Goal: Task Accomplishment & Management: Use online tool/utility

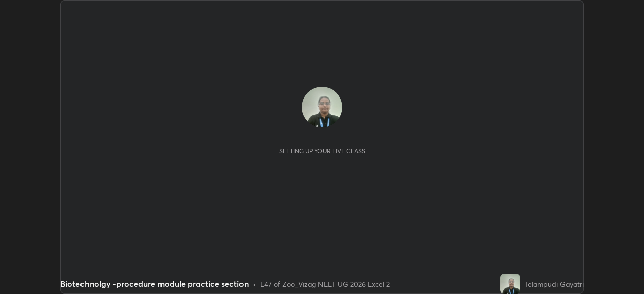
scroll to position [294, 644]
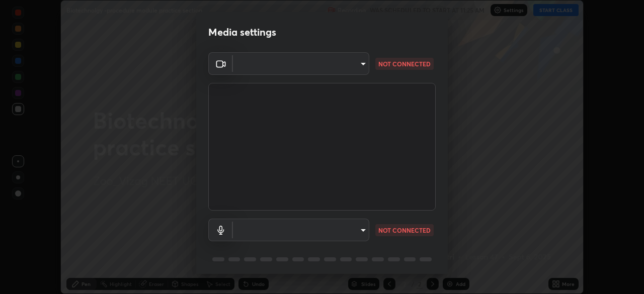
type input "9030359f7c1cf0004fce98ac6cf02813a309f03a5d2a02a0d6cb05d96ece7ecb"
type input "58badc799dd79e5c4291eb963c5bc4db382abaa5d9ef067596152dbe5c7e72c8"
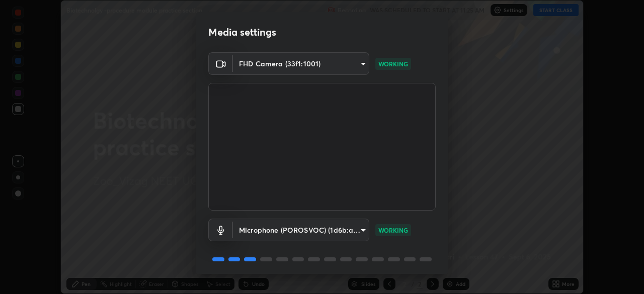
scroll to position [36, 0]
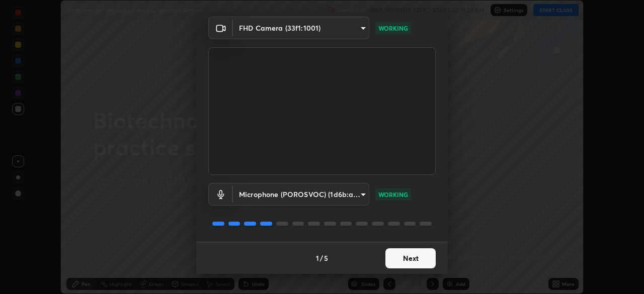
click at [413, 266] on button "Next" at bounding box center [411, 259] width 50 height 20
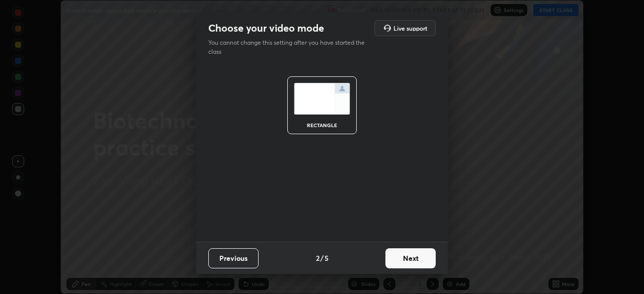
scroll to position [0, 0]
click at [420, 262] on button "Next" at bounding box center [411, 259] width 50 height 20
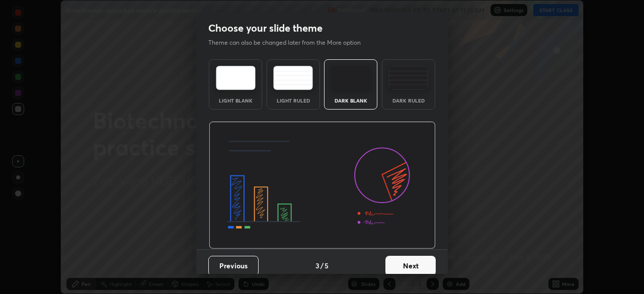
click at [422, 266] on button "Next" at bounding box center [411, 266] width 50 height 20
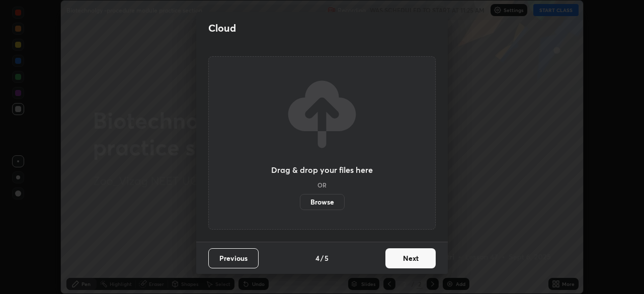
click at [422, 262] on button "Next" at bounding box center [411, 259] width 50 height 20
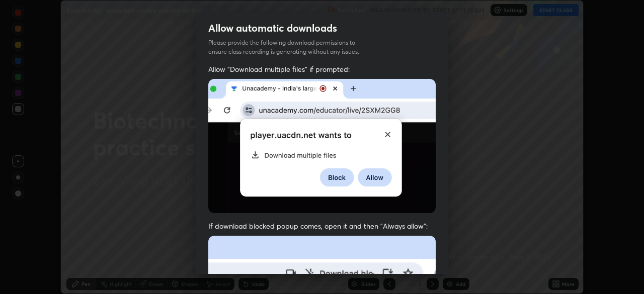
scroll to position [241, 0]
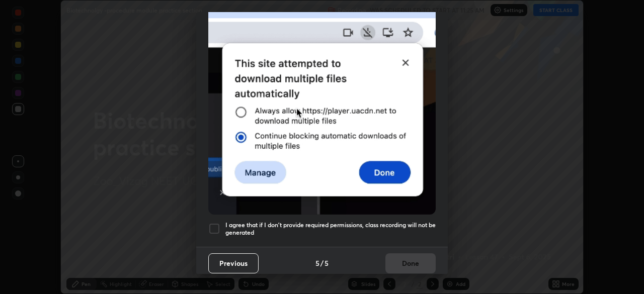
click at [216, 224] on div at bounding box center [214, 229] width 12 height 12
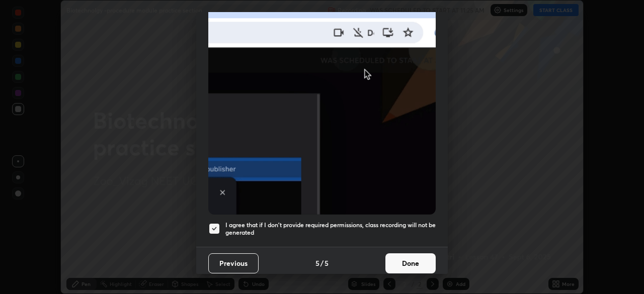
click at [419, 255] on button "Done" at bounding box center [411, 264] width 50 height 20
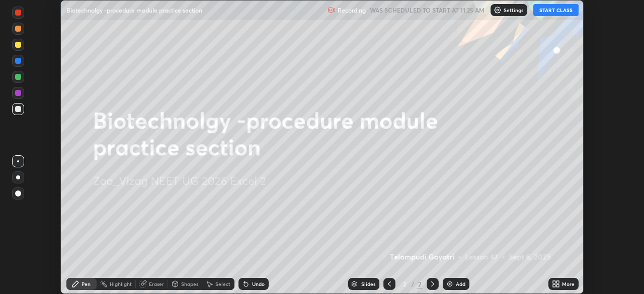
click at [558, 11] on button "START CLASS" at bounding box center [556, 10] width 45 height 12
